Goal: Contribute content: Contribute content

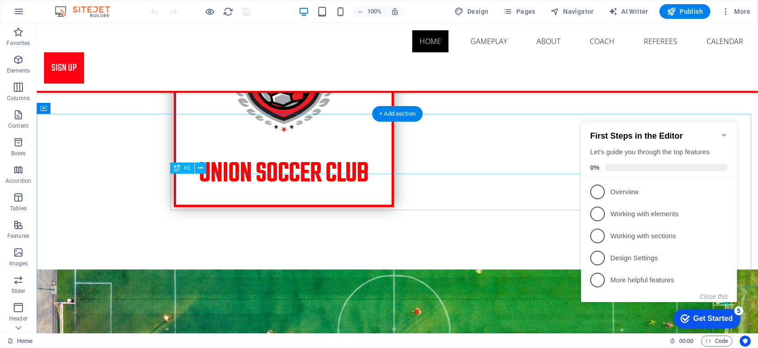
scroll to position [183, 0]
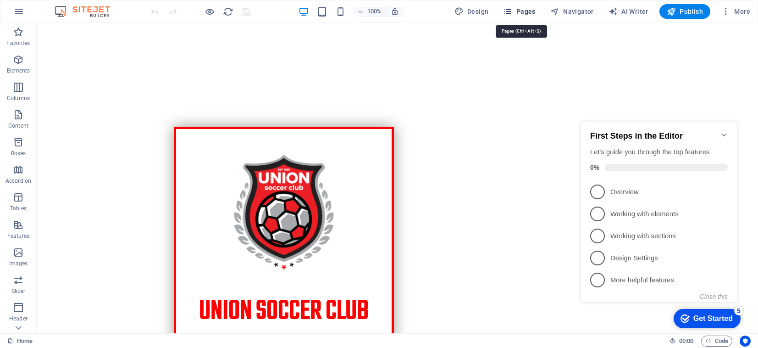
click at [526, 13] on span "Pages" at bounding box center [519, 11] width 32 height 9
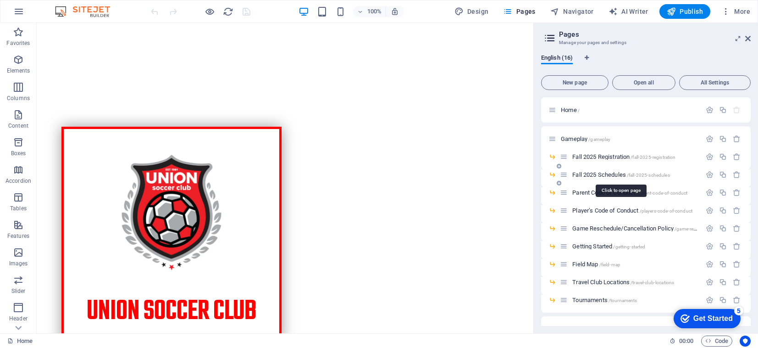
click at [591, 173] on span "Fall 2025 Schedules /fall-2025-schedules" at bounding box center [620, 174] width 97 height 7
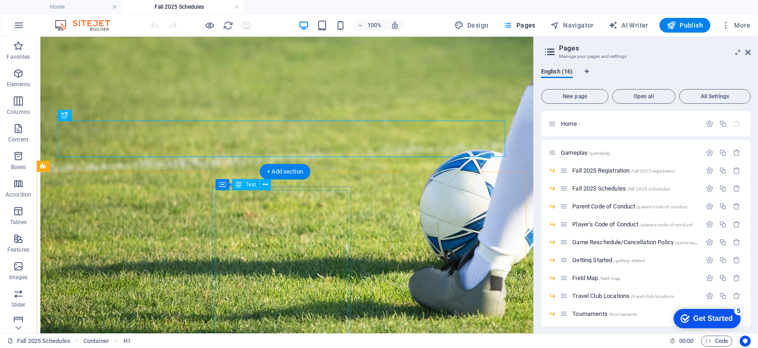
scroll to position [431, 0]
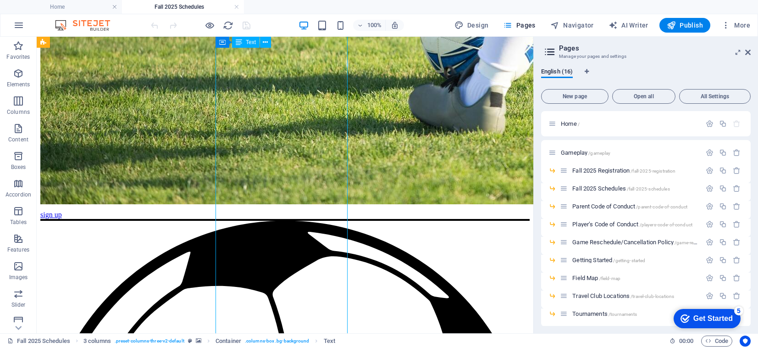
scroll to position [322, 0]
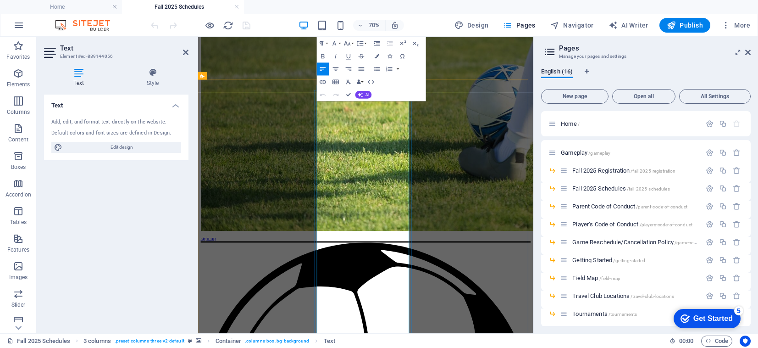
drag, startPoint x: 435, startPoint y: 410, endPoint x: 365, endPoint y: 416, distance: 69.9
click at [325, 84] on icon "button" at bounding box center [323, 82] width 8 height 8
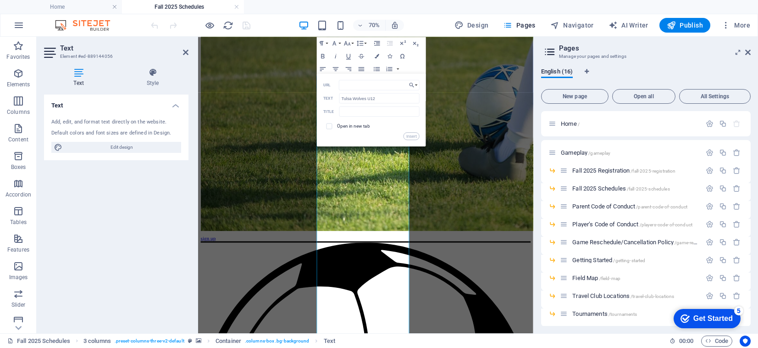
type input "https://system.gotsport.com/org_event/events/45444/schedules?team=3427570"
click at [408, 134] on button "Insert" at bounding box center [411, 136] width 16 height 8
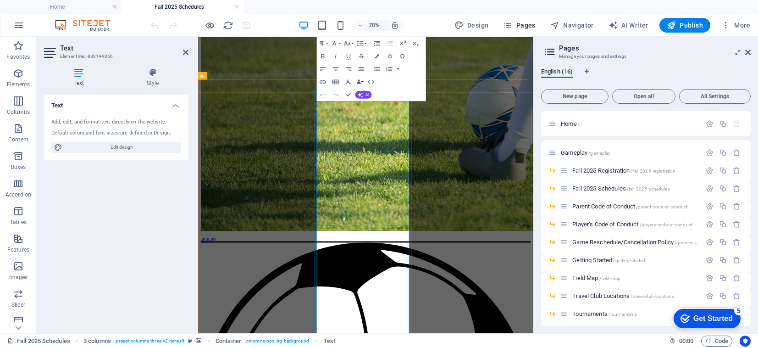
scroll to position [0, 0]
drag, startPoint x: 420, startPoint y: 369, endPoint x: 372, endPoint y: 362, distance: 49.1
type input "Pride FC U12"
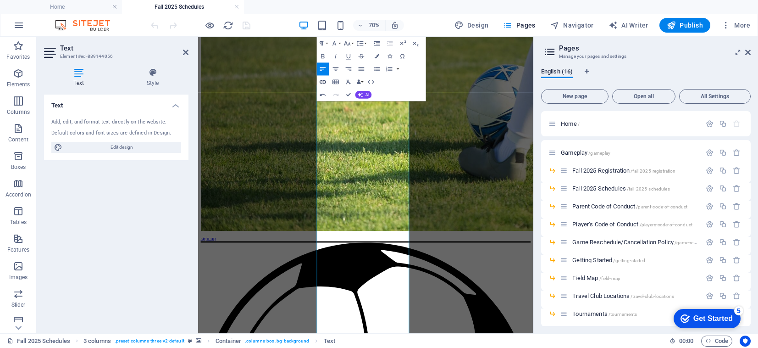
click at [321, 79] on icon "button" at bounding box center [323, 82] width 8 height 8
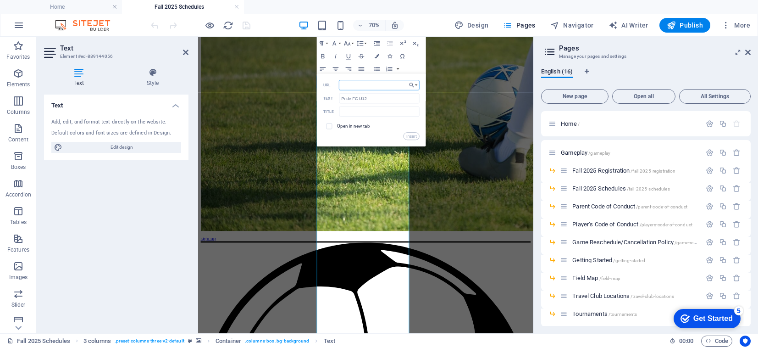
type input "https://system.gotsport.com/org_event/events/45444/schedules?team=3427569"
click at [407, 139] on button "Insert" at bounding box center [411, 136] width 16 height 8
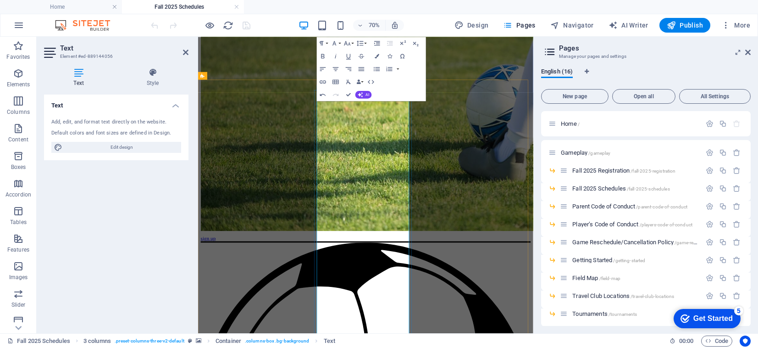
scroll to position [0, 0]
drag, startPoint x: 425, startPoint y: 268, endPoint x: 388, endPoint y: 268, distance: 36.7
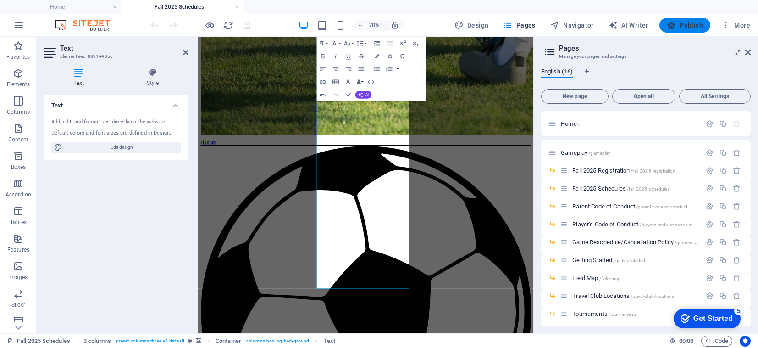
click at [681, 27] on span "Publish" at bounding box center [685, 25] width 36 height 9
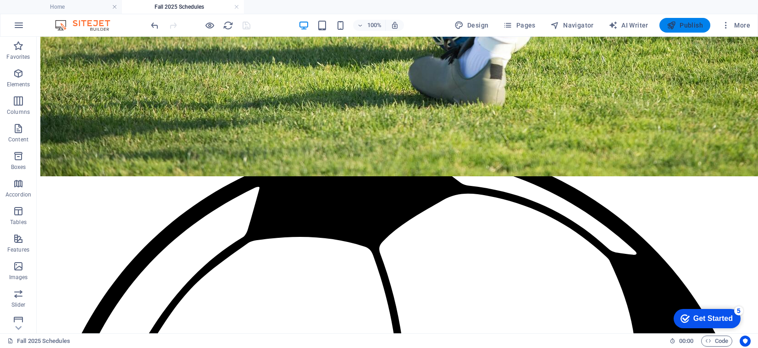
click at [670, 22] on icon "button" at bounding box center [671, 25] width 9 height 9
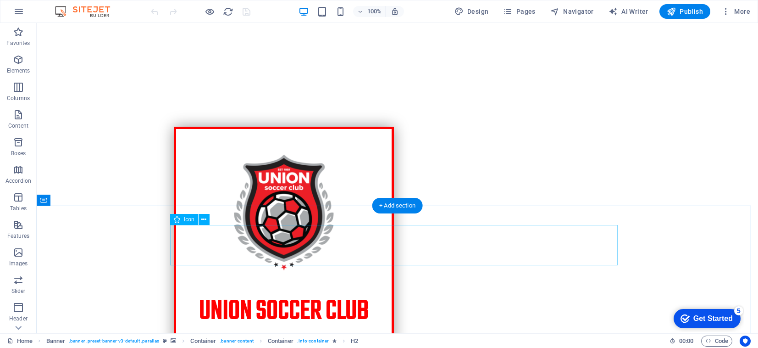
scroll to position [138, 0]
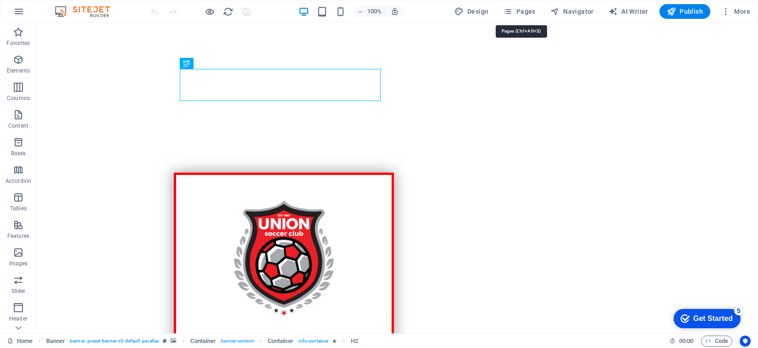
click at [517, 3] on div "100% Design Pages Navigator AI Writer Publish More" at bounding box center [378, 11] width 757 height 22
click at [523, 8] on span "Pages" at bounding box center [519, 11] width 32 height 9
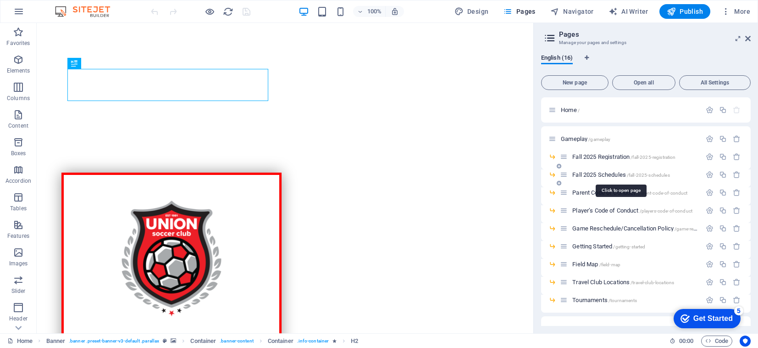
scroll to position [46, 0]
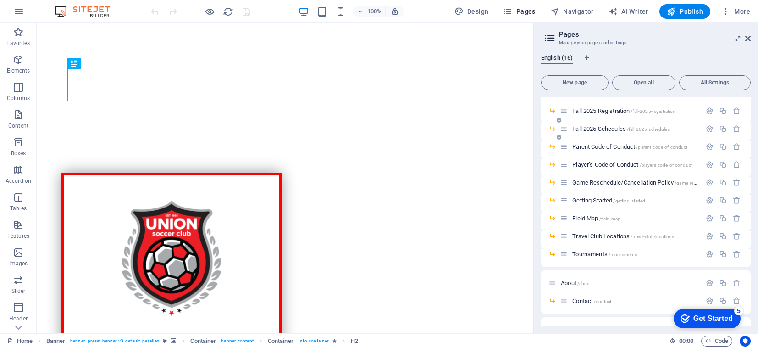
click at [617, 124] on div "Fall 2025 Schedules /fall-2025-schedules" at bounding box center [630, 128] width 141 height 11
click at [620, 126] on span "Fall 2025 Schedules /fall-2025-schedules" at bounding box center [620, 128] width 97 height 7
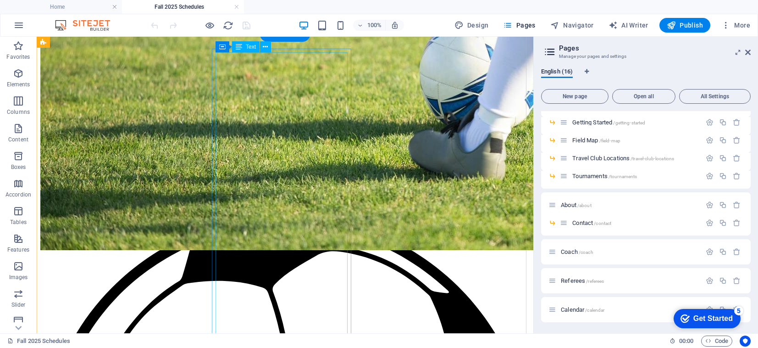
scroll to position [523, 0]
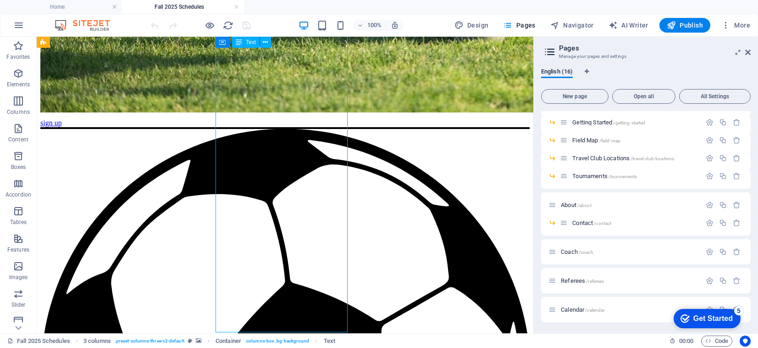
scroll to position [322, 0]
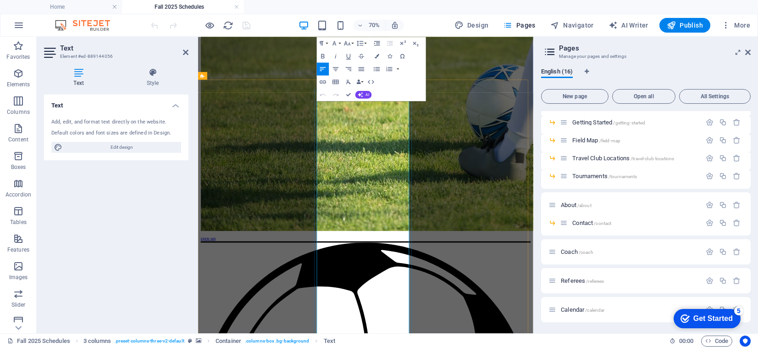
drag, startPoint x: 561, startPoint y: 335, endPoint x: 392, endPoint y: 401, distance: 182.0
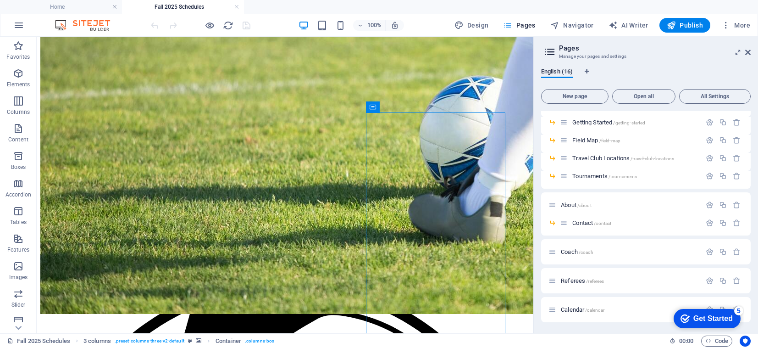
click at [535, 25] on span "Pages" at bounding box center [519, 25] width 32 height 9
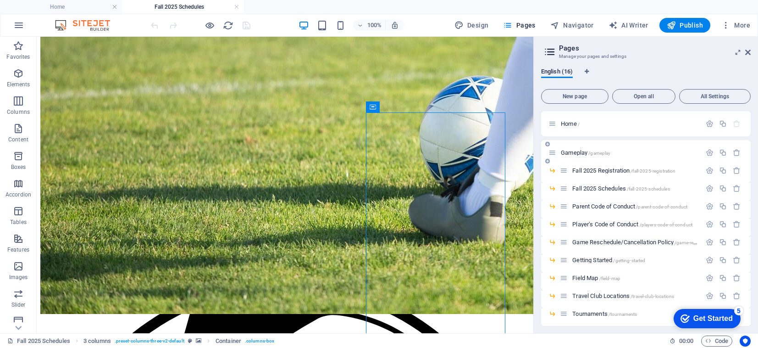
click at [617, 164] on div "Gameplay /gameplay" at bounding box center [646, 152] width 210 height 25
click at [619, 171] on span "Fall 2025 Registration /fall-2025-registration" at bounding box center [623, 170] width 103 height 7
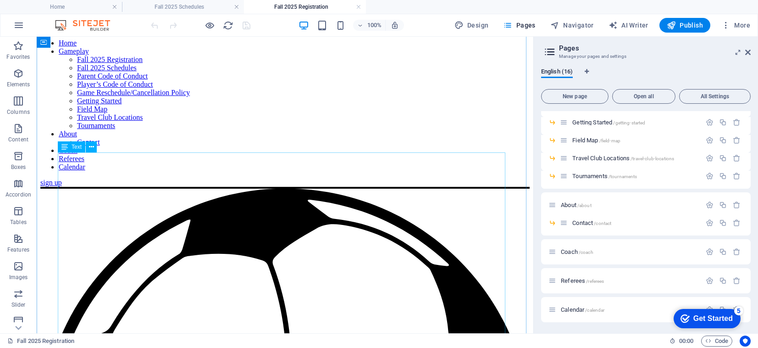
scroll to position [321, 0]
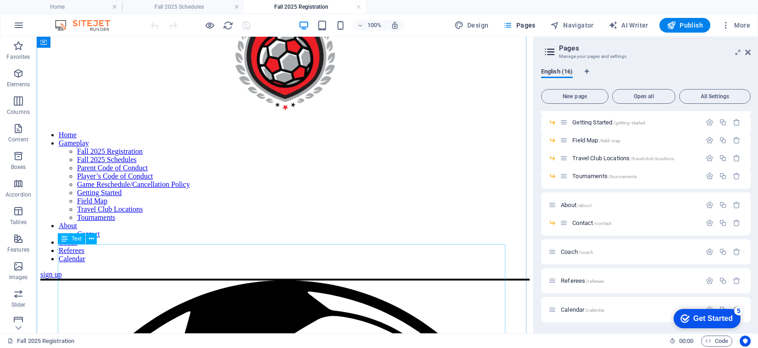
drag, startPoint x: 88, startPoint y: 252, endPoint x: 124, endPoint y: 288, distance: 51.6
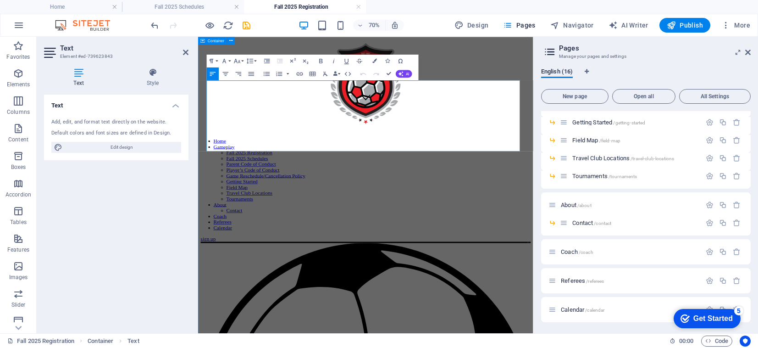
drag, startPoint x: 234, startPoint y: 106, endPoint x: 200, endPoint y: 106, distance: 33.9
drag, startPoint x: 346, startPoint y: 105, endPoint x: 406, endPoint y: 104, distance: 60.5
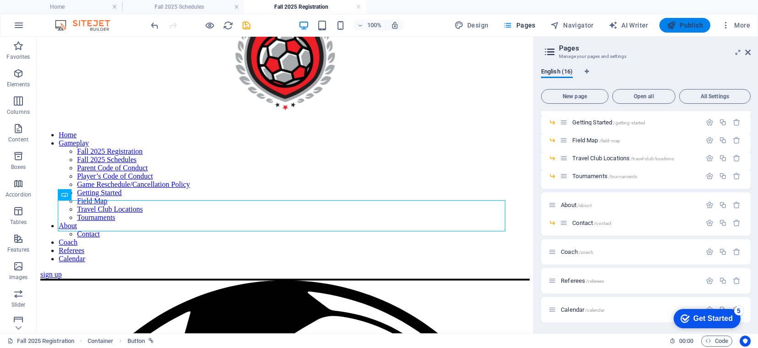
click at [702, 20] on button "Publish" at bounding box center [684, 25] width 51 height 15
